Goal: Check status

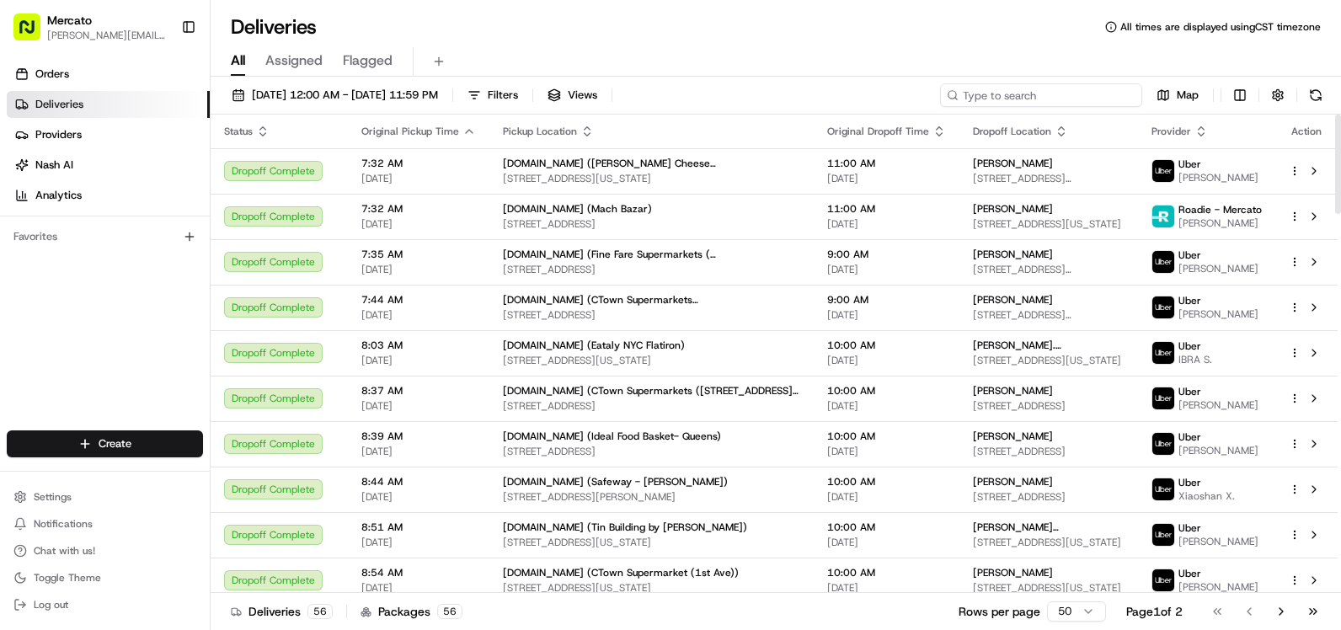
click at [1131, 83] on input at bounding box center [1041, 95] width 202 height 24
paste input "job_VBdxZTnyHr75pyWSD9RYt6"
type input "job_VBdxZTnyHr75pyWSD9RYt6"
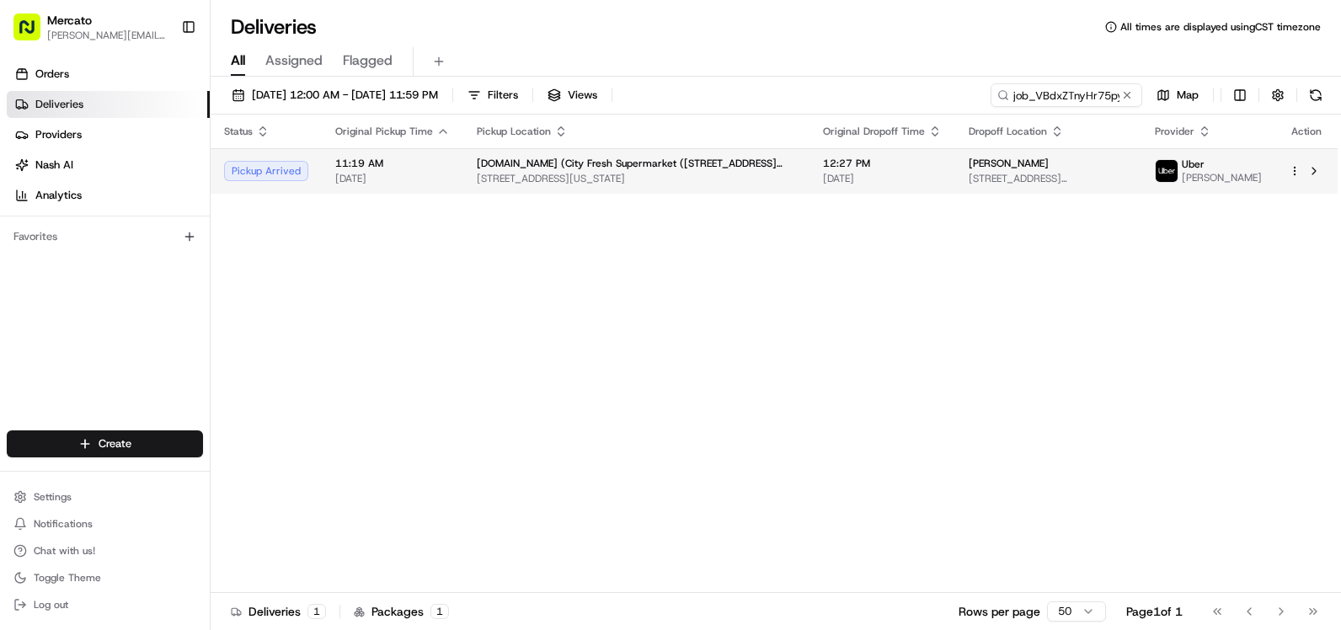
click at [725, 172] on span "[STREET_ADDRESS][US_STATE]" at bounding box center [636, 178] width 319 height 13
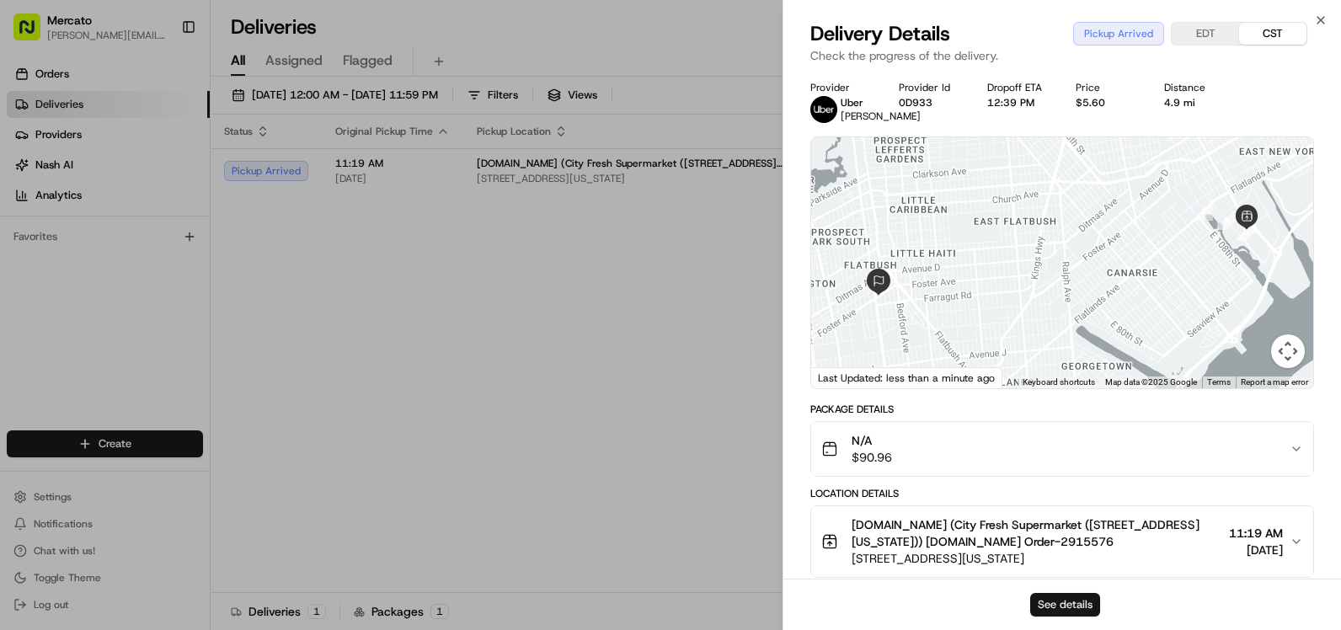
click at [1064, 612] on button "See details" at bounding box center [1065, 605] width 70 height 24
